Goal: Use online tool/utility

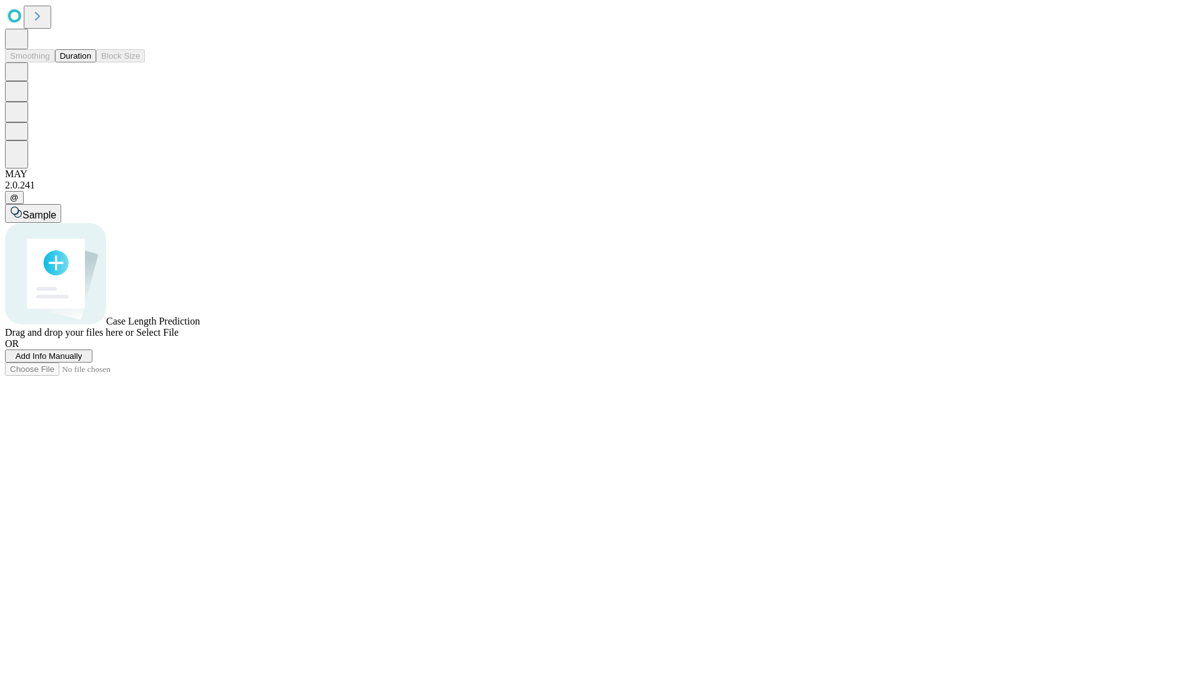
click at [91, 62] on button "Duration" at bounding box center [75, 55] width 41 height 13
click at [179, 338] on span "Select File" at bounding box center [157, 332] width 42 height 11
